Goal: Check status: Check status

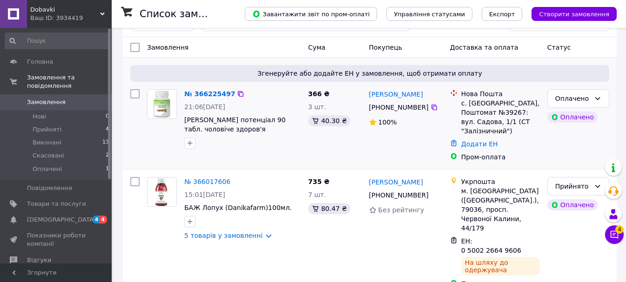
scroll to position [47, 0]
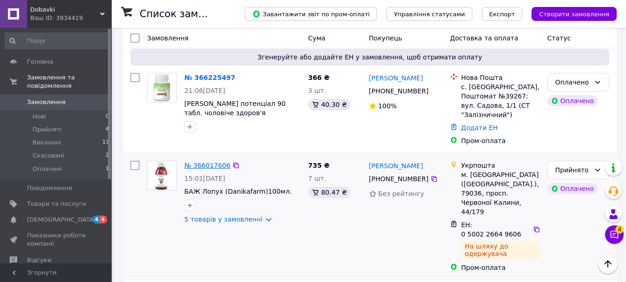
click at [191, 162] on link "№ 366017606" at bounding box center [207, 165] width 46 height 7
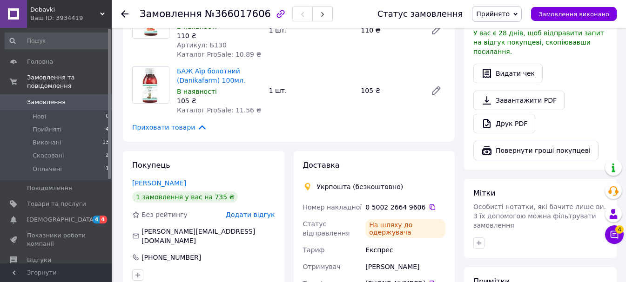
scroll to position [605, 0]
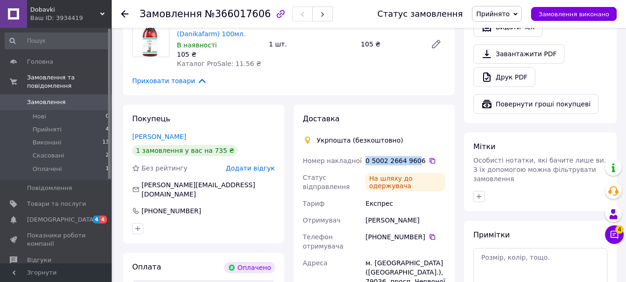
drag, startPoint x: 414, startPoint y: 152, endPoint x: 363, endPoint y: 152, distance: 51.2
click at [363, 153] on div "0 5002 2664 9606" at bounding box center [405, 161] width 84 height 17
drag, startPoint x: 384, startPoint y: 150, endPoint x: 428, endPoint y: 126, distance: 50.6
click at [429, 126] on div "Доставка Укрпошта (безкоштовно) Номер накладної 0 5002 2664 9606   Статус відпр…" at bounding box center [374, 254] width 143 height 280
drag, startPoint x: 418, startPoint y: 152, endPoint x: 366, endPoint y: 152, distance: 52.1
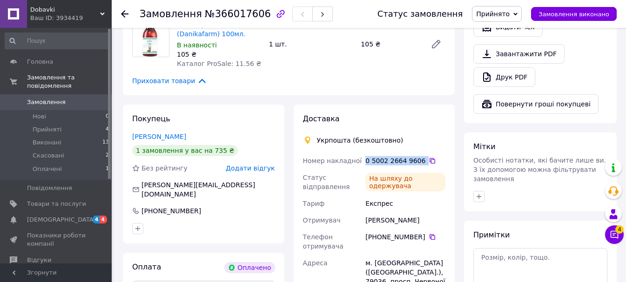
click at [366, 156] on div "0 5002 2664 9606" at bounding box center [405, 160] width 80 height 9
copy div "0 5002 2664 9606"
